Goal: Task Accomplishment & Management: Complete application form

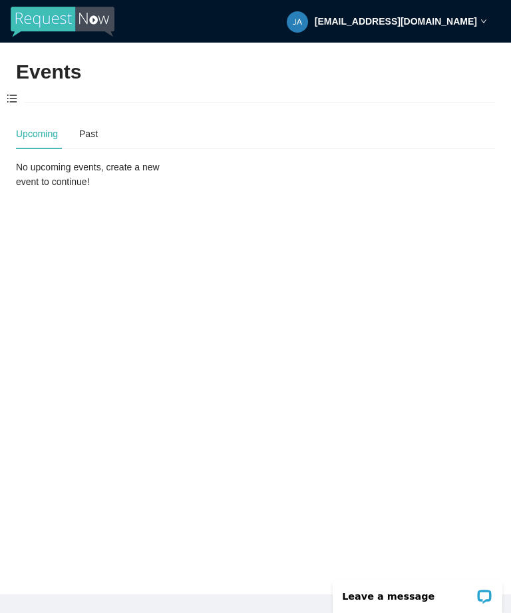
click at [21, 93] on span at bounding box center [12, 99] width 24 height 28
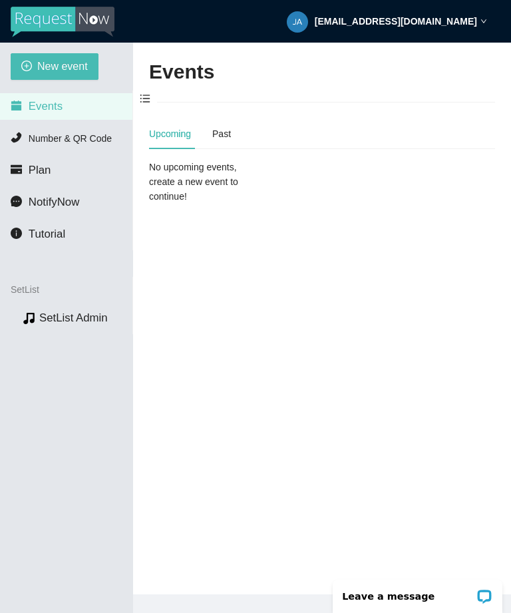
click at [75, 66] on span "New event" at bounding box center [62, 66] width 51 height 17
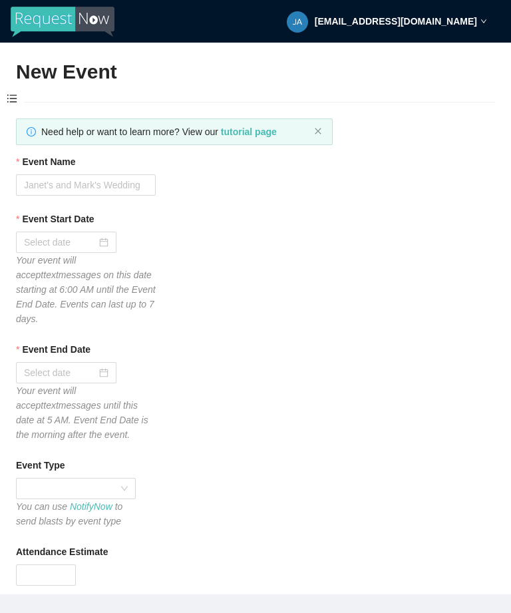
type textarea "Thanks for your participation! Hope to see you again soon!! Virtual tips 😊 [URL…"
click at [111, 183] on input "Event Name" at bounding box center [86, 184] width 140 height 21
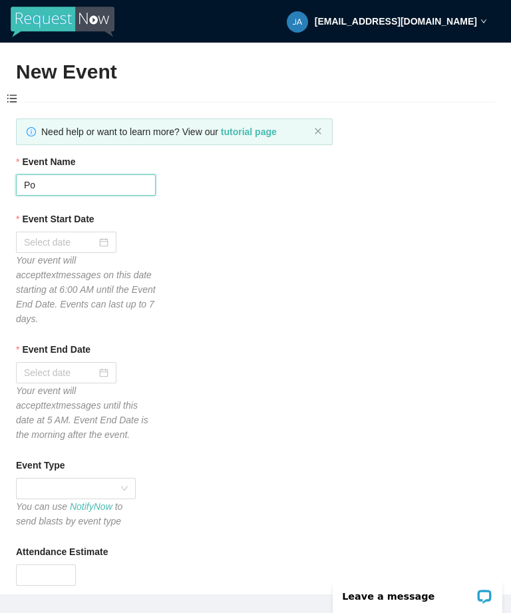
type input "P"
type input "Ssb"
click at [102, 240] on div at bounding box center [66, 242] width 85 height 15
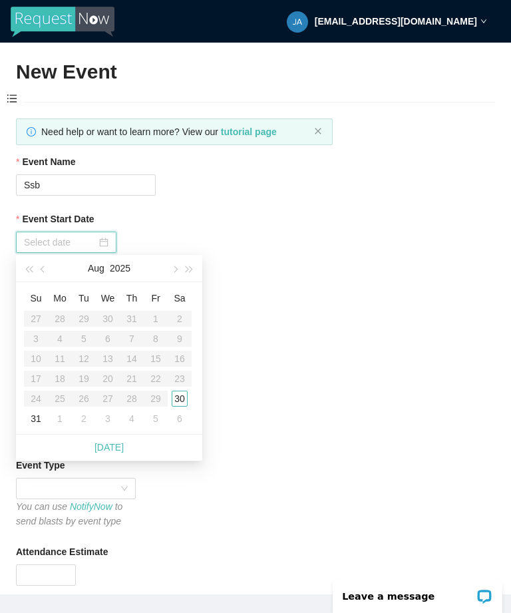
type input "[DATE]"
click at [185, 405] on div "30" at bounding box center [180, 399] width 16 height 16
type input "[DATE]"
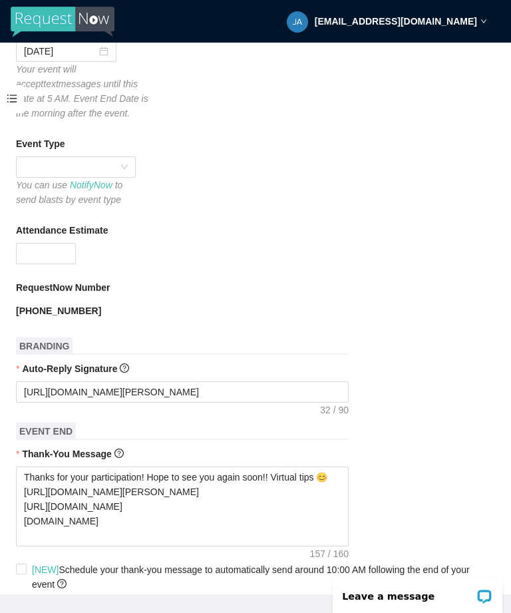
scroll to position [327, 0]
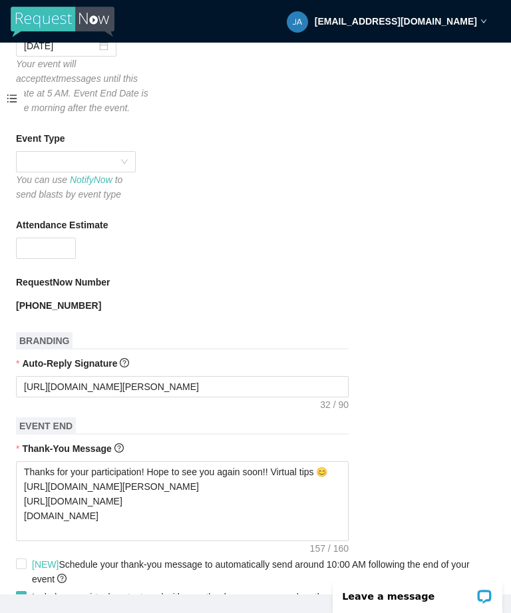
click at [127, 160] on span at bounding box center [76, 162] width 104 height 20
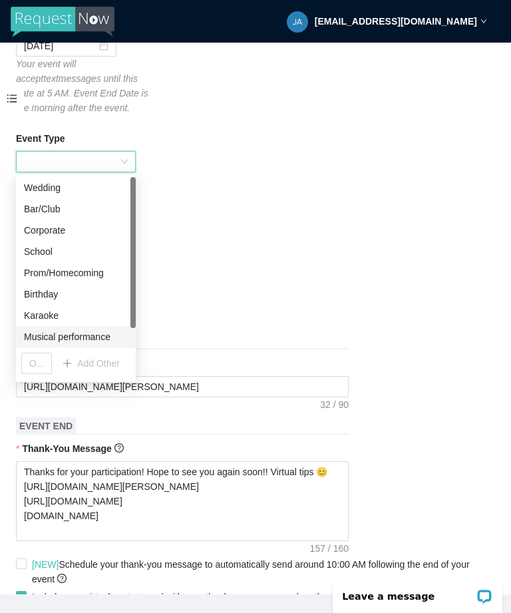
click at [90, 334] on div "Musical performance" at bounding box center [76, 336] width 104 height 15
type textarea "Thanks for your participation! Hope to see you again soon!! Virtual tips 😊 [URL…"
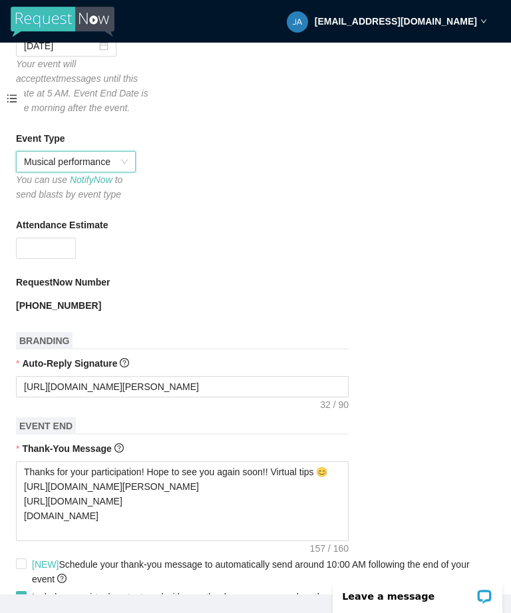
click at [58, 244] on input "Attendance Estimate" at bounding box center [46, 248] width 59 height 20
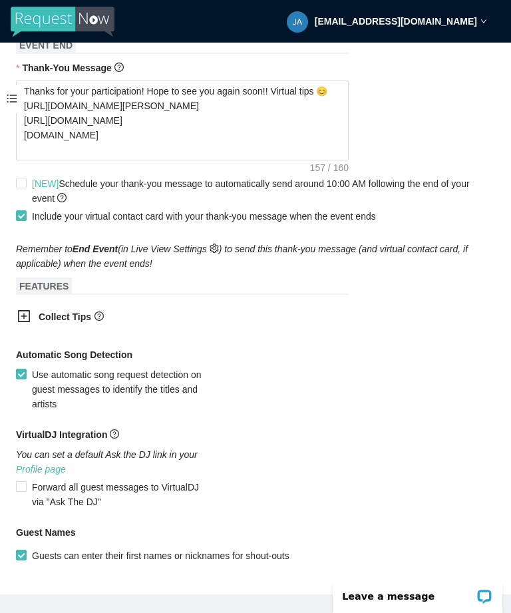
scroll to position [707, 0]
type input "100"
click at [384, 323] on div "Collect Tips" at bounding box center [255, 318] width 479 height 33
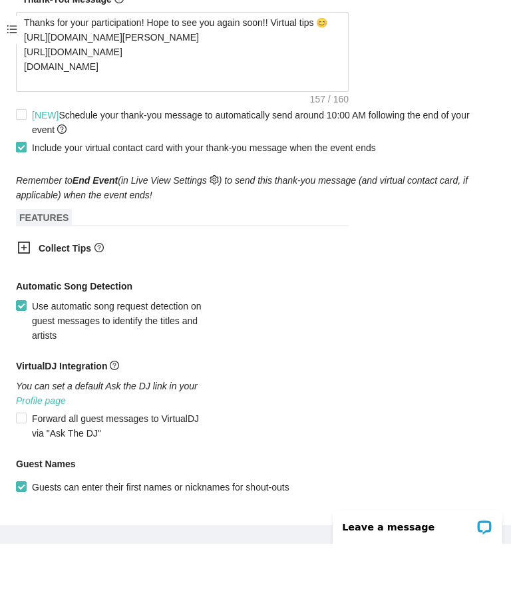
scroll to position [43, 0]
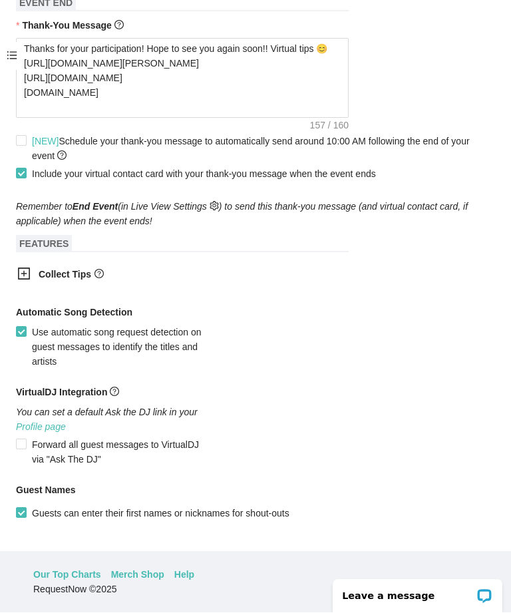
click at [63, 572] on span "Create event" at bounding box center [53, 564] width 53 height 15
type textarea "Thanks for your participation! Hope to see you again soon!! Virtual tips 😊 [URL…"
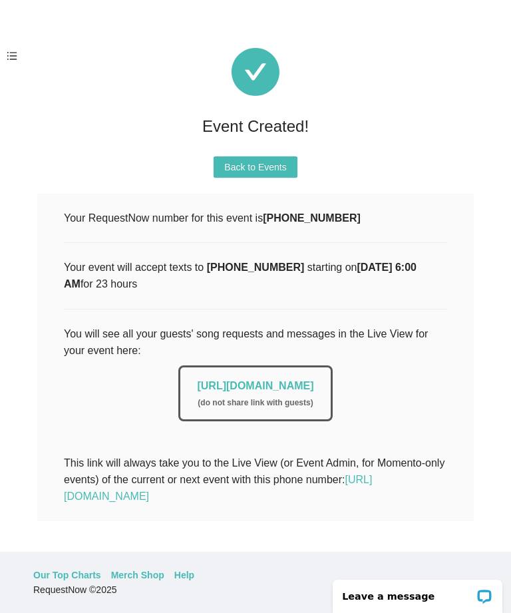
click at [278, 387] on link "[URL][DOMAIN_NAME]" at bounding box center [255, 385] width 116 height 11
